Goal: Task Accomplishment & Management: Complete application form

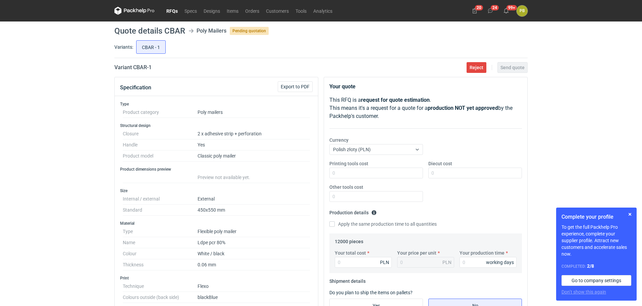
scroll to position [194, 0]
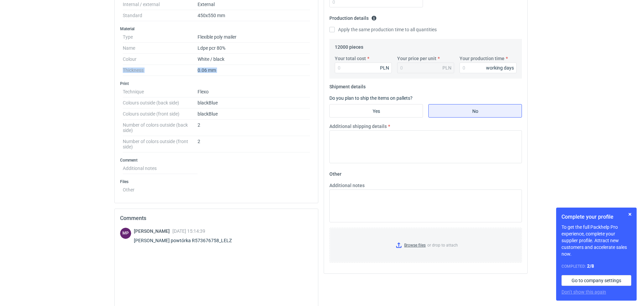
drag, startPoint x: 49, startPoint y: 76, endPoint x: 45, endPoint y: 62, distance: 13.8
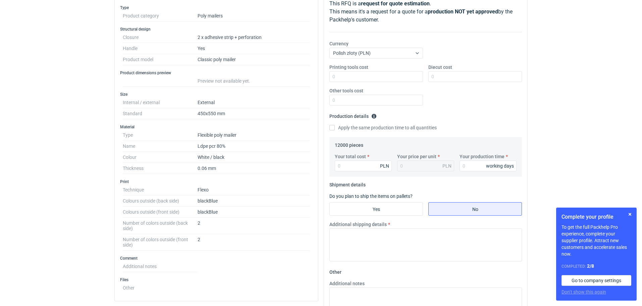
scroll to position [0, 0]
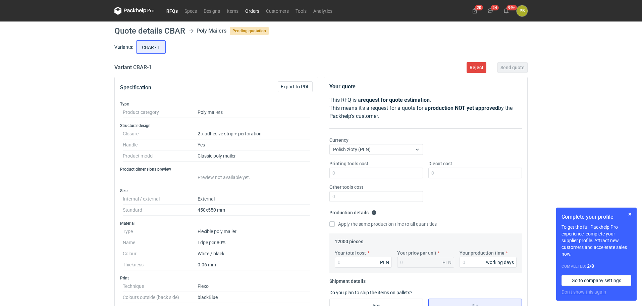
click at [252, 8] on link "Orders" at bounding box center [252, 11] width 21 height 8
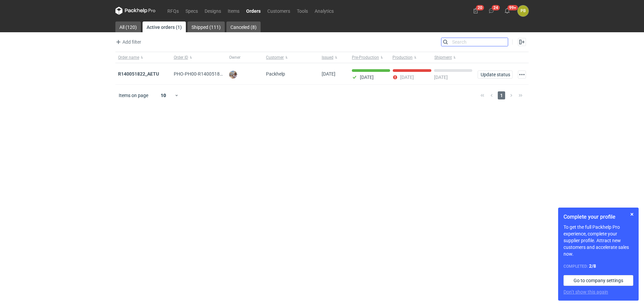
click at [503, 42] on input "Search" at bounding box center [474, 42] width 66 height 8
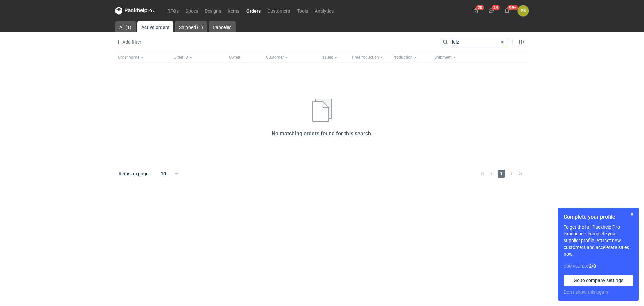
type input "lelz"
click at [218, 26] on link "Canceled" at bounding box center [222, 26] width 27 height 11
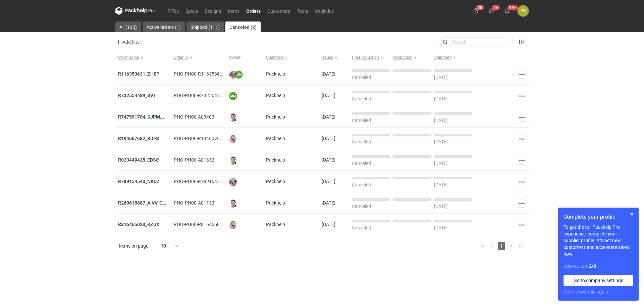
click at [459, 43] on input "Search" at bounding box center [474, 42] width 66 height 8
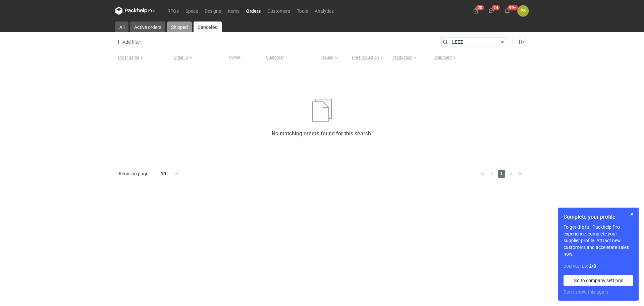
type input "LEEZ"
click at [183, 26] on link "Shipped" at bounding box center [179, 26] width 25 height 11
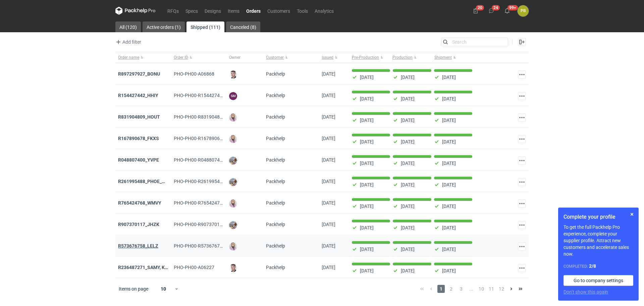
click at [135, 246] on strong "R573676758_LELZ" at bounding box center [138, 245] width 40 height 5
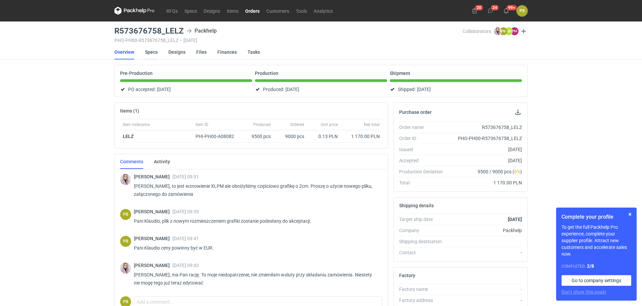
click at [154, 52] on link "Specs" at bounding box center [151, 52] width 13 height 15
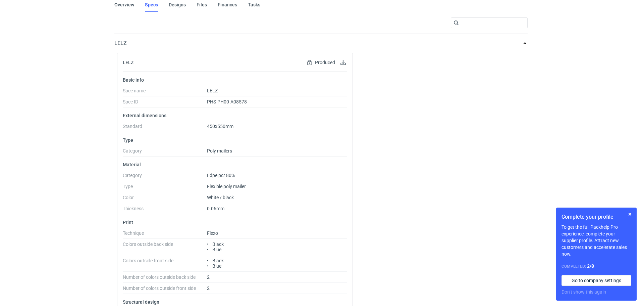
scroll to position [42, 0]
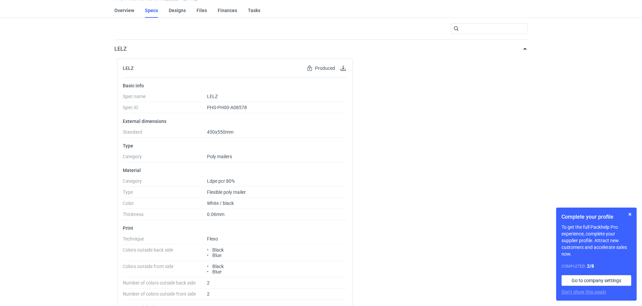
click at [534, 59] on div "RFQs Specs Designs Items Orders Customers Tools Analytics 20 24 99+ PB [PERSON_…" at bounding box center [321, 111] width 642 height 306
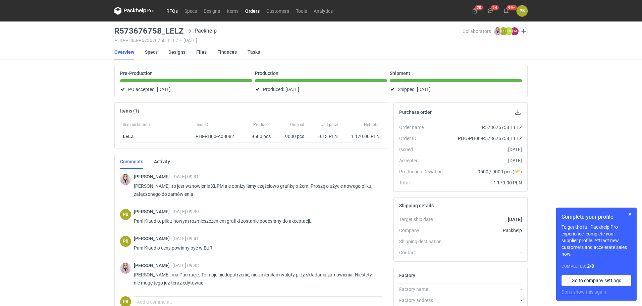
click at [170, 9] on link "RFQs" at bounding box center [172, 11] width 18 height 8
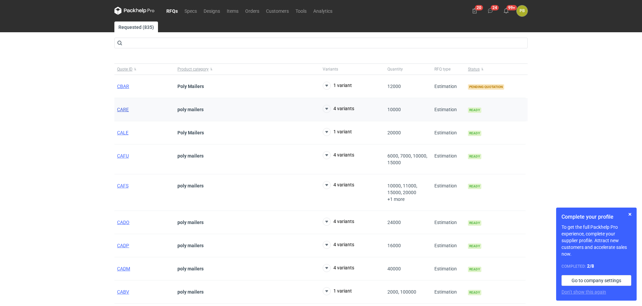
click at [124, 109] on span "CARE" at bounding box center [123, 109] width 12 height 5
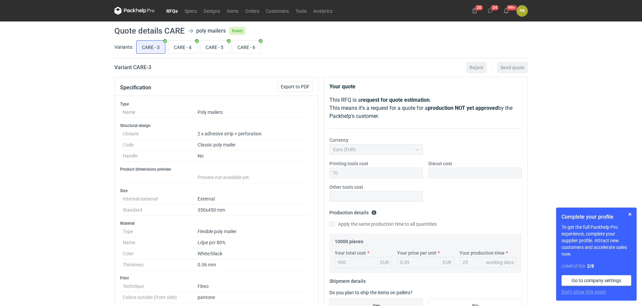
click at [174, 9] on link "RFQs" at bounding box center [172, 11] width 18 height 8
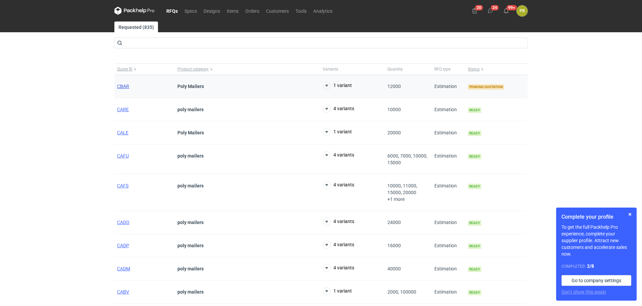
click at [120, 86] on span "CBAR" at bounding box center [123, 86] width 12 height 5
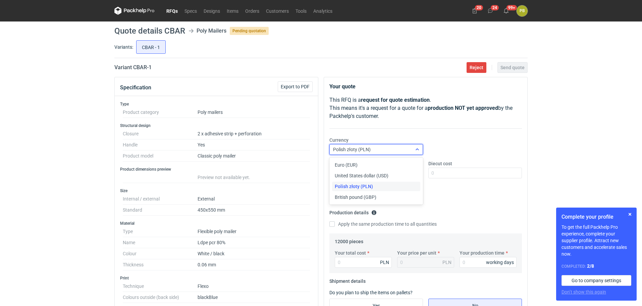
click at [417, 148] on icon at bounding box center [417, 149] width 5 height 5
click at [402, 166] on div "Euro (EUR)" at bounding box center [376, 164] width 83 height 7
type input "1"
click at [370, 164] on div "Euro (EUR)" at bounding box center [376, 164] width 83 height 7
click at [352, 260] on input "Your total cost" at bounding box center [363, 262] width 57 height 11
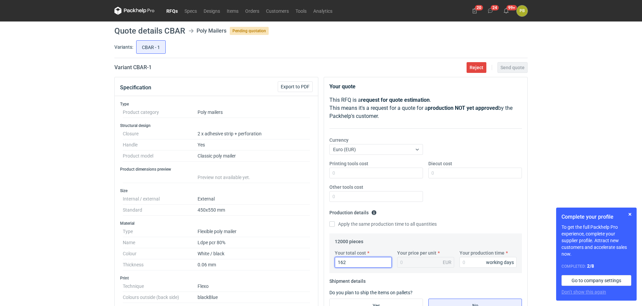
type input "1620"
type input "0.14"
type input "1"
type input "159"
type input "0.01"
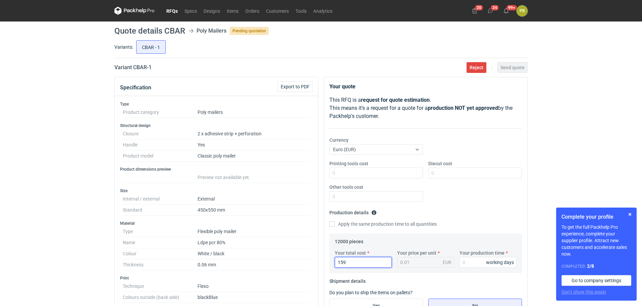
type input "1596"
type input "0.13"
type input "1596"
click at [474, 261] on input "Your production time" at bounding box center [488, 262] width 57 height 11
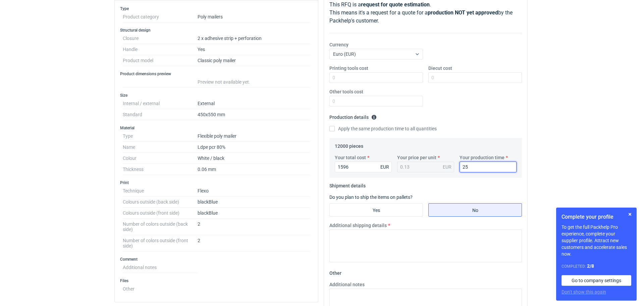
scroll to position [98, 0]
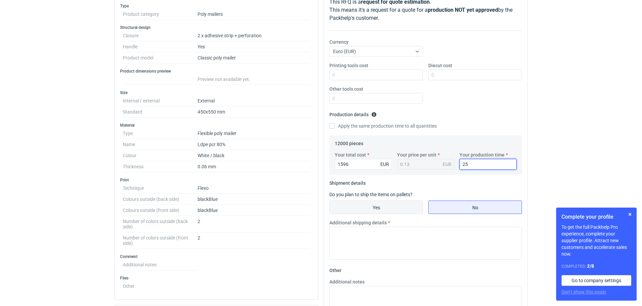
type input "25"
click at [396, 204] on input "Yes" at bounding box center [376, 207] width 93 height 13
radio input "true"
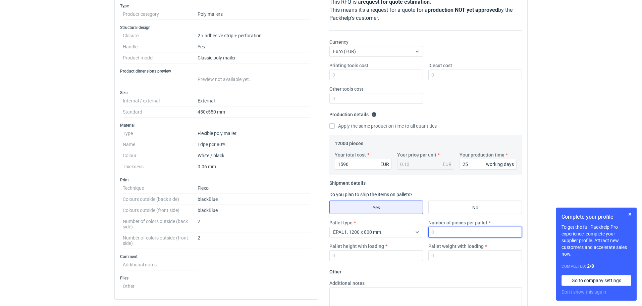
click at [444, 233] on input "Number of pieces per pallet" at bounding box center [475, 231] width 94 height 11
type input "12000"
click at [342, 257] on input "Pallet height with loading" at bounding box center [376, 255] width 94 height 11
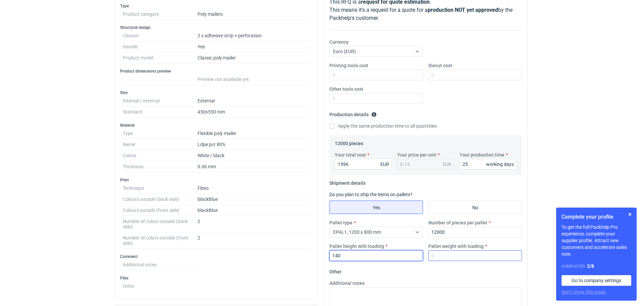
type input "140"
click at [450, 256] on input "Pallet weight with loading" at bounding box center [475, 255] width 94 height 11
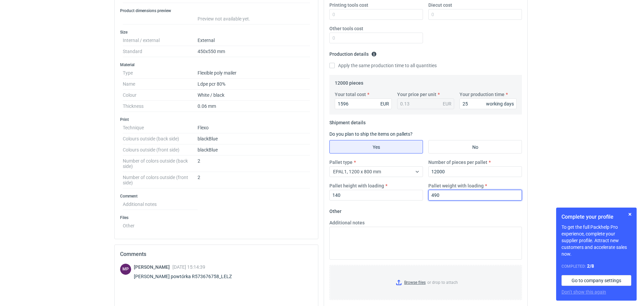
scroll to position [199, 0]
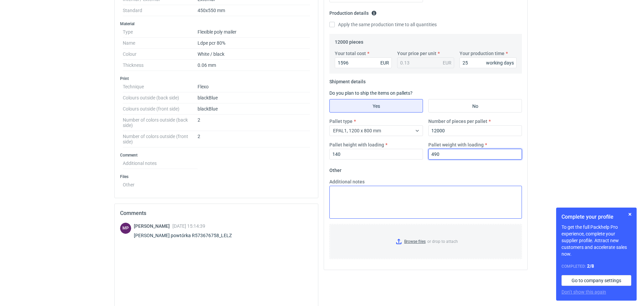
type input "490"
click at [334, 192] on textarea "Additional notes" at bounding box center [425, 201] width 193 height 33
paste textarea "Termin realizacji ok 3/4 tygodnie od akceptacji grafiki Ważność cen 30 dni Dost…"
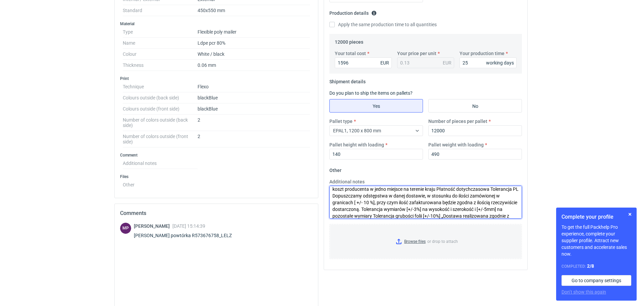
scroll to position [0, 0]
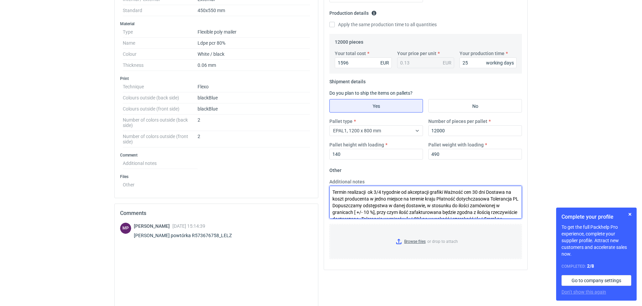
click at [377, 191] on textarea "Termin realizacji ok 3/4 tygodnie od akceptacji grafiki Ważność cen 30 dni Dost…" at bounding box center [425, 201] width 193 height 33
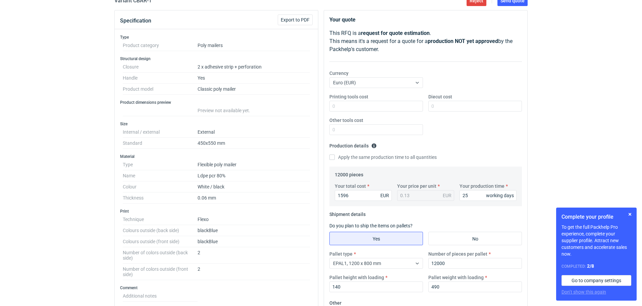
scroll to position [62, 0]
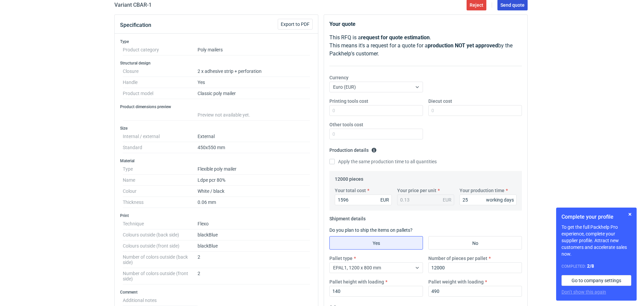
type textarea "Termin realizacji ok 4 tygodnie od akceptacji grafiki Ważność cen 30 dni Dostaw…"
click at [509, 5] on span "Send quote" at bounding box center [512, 5] width 24 height 5
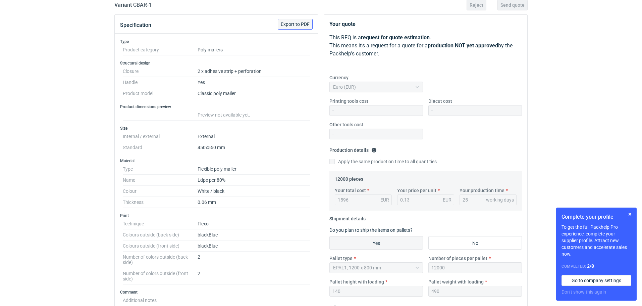
click at [295, 22] on span "Export to PDF" at bounding box center [295, 24] width 29 height 5
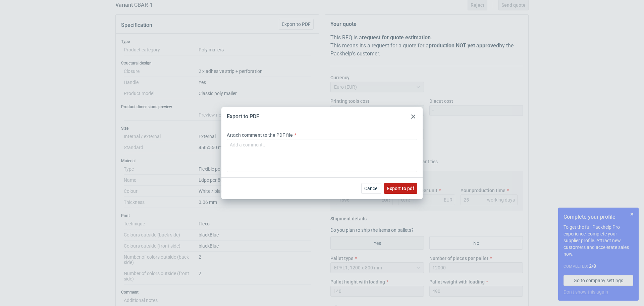
click at [402, 189] on span "Export to pdf" at bounding box center [400, 188] width 27 height 5
